Goal: Information Seeking & Learning: Learn about a topic

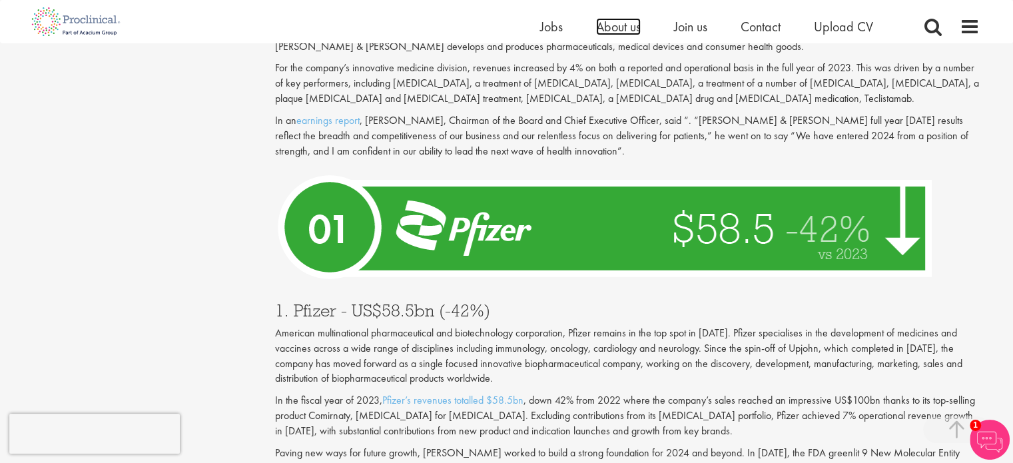
scroll to position [4664, 0]
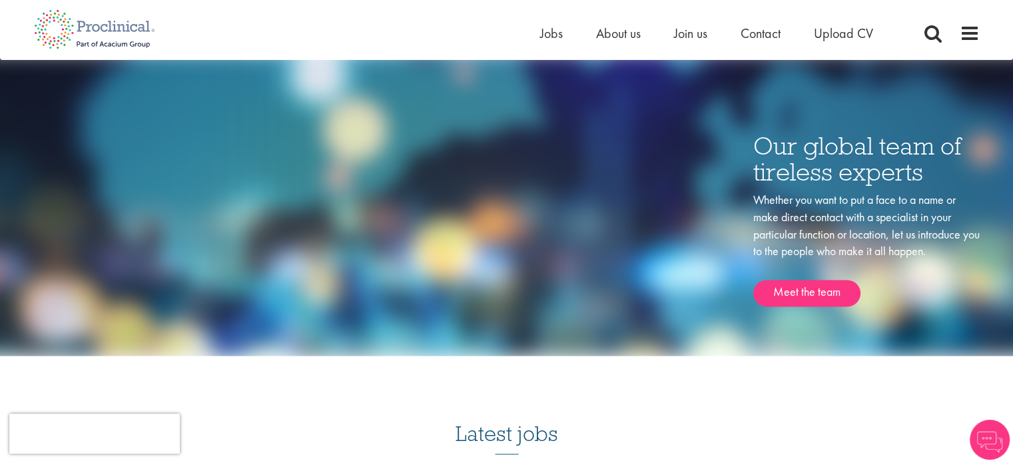
scroll to position [2066, 0]
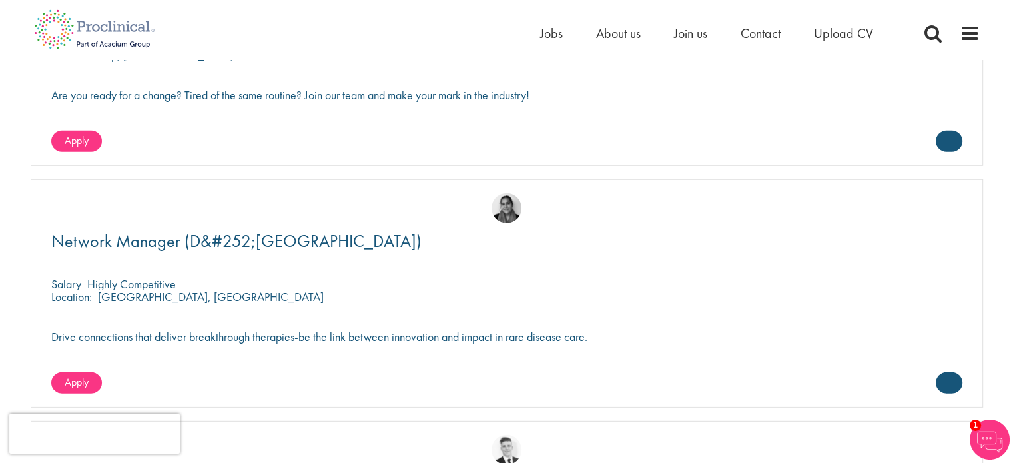
scroll to position [3998, 0]
